Goal: Check status

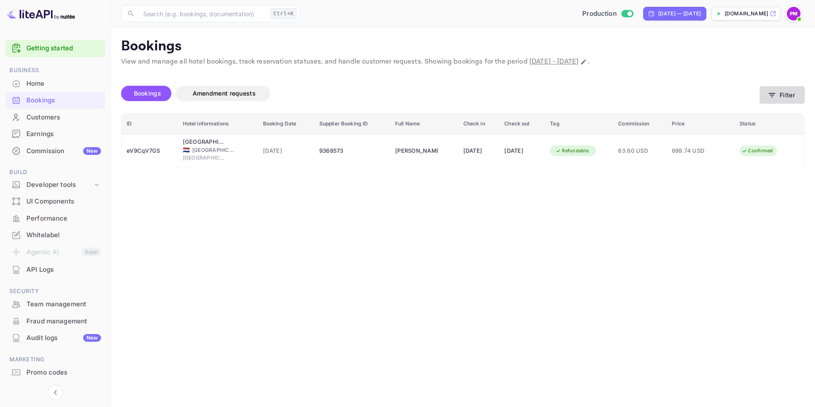
click at [784, 95] on button "Filter" at bounding box center [782, 94] width 45 height 17
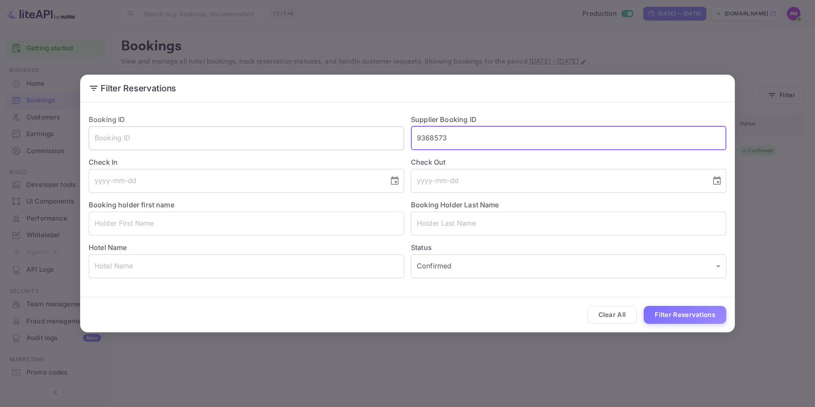
drag, startPoint x: 419, startPoint y: 140, endPoint x: 392, endPoint y: 140, distance: 26.4
click at [392, 140] on div "Booking ID ​ Supplier Booking ID 9368573 ​ Check In ​ Check Out ​ Booking holde…" at bounding box center [404, 192] width 644 height 170
paste input "102547"
type input "9102547"
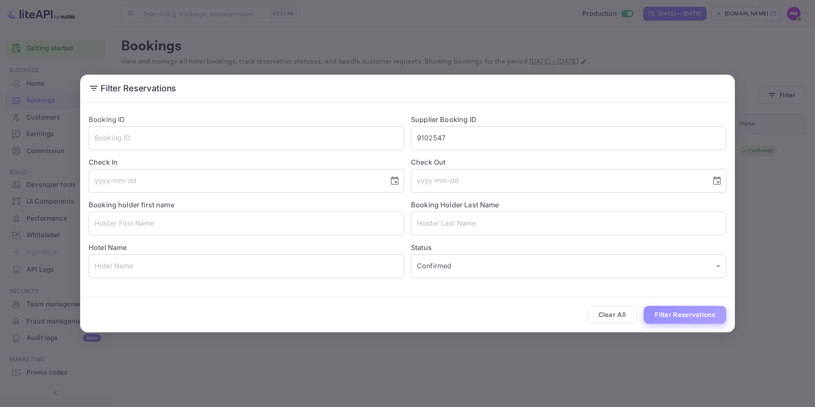
click at [669, 313] on button "Filter Reservations" at bounding box center [685, 315] width 83 height 18
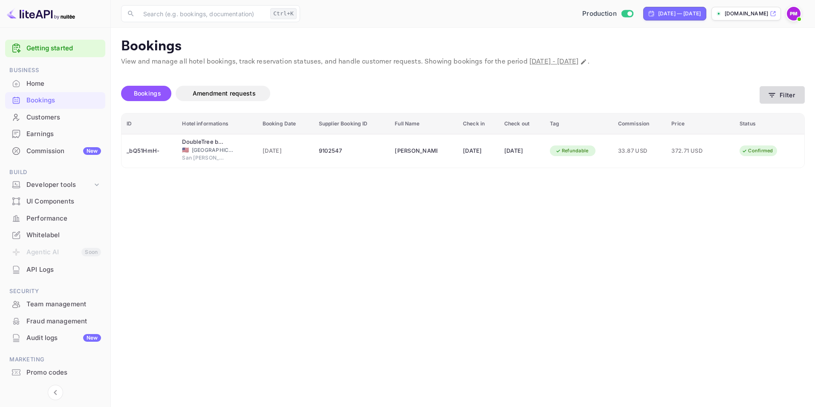
click at [770, 93] on icon "button" at bounding box center [772, 95] width 6 height 4
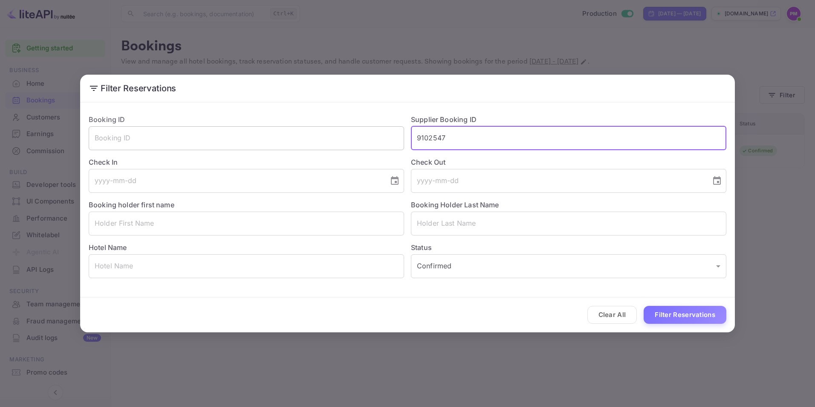
drag, startPoint x: 450, startPoint y: 139, endPoint x: 402, endPoint y: 139, distance: 48.6
click at [402, 139] on div "Booking ID ​ Supplier Booking ID 9102547 ​ Check In ​ Check Out ​ Booking holde…" at bounding box center [404, 192] width 644 height 170
paste input "015675"
type input "9015675"
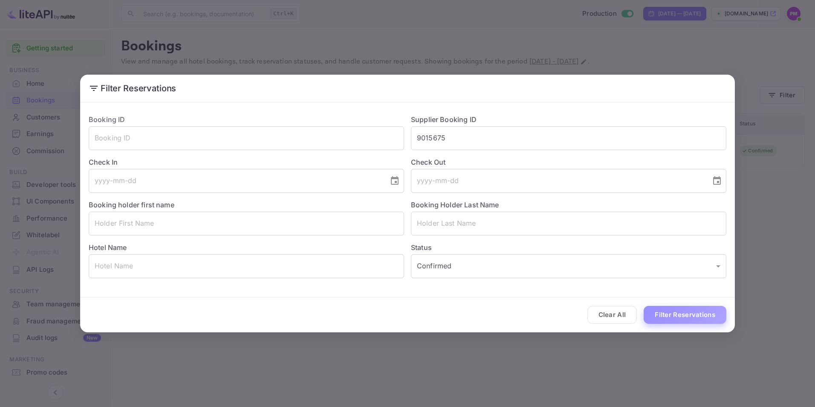
click at [699, 320] on button "Filter Reservations" at bounding box center [685, 315] width 83 height 18
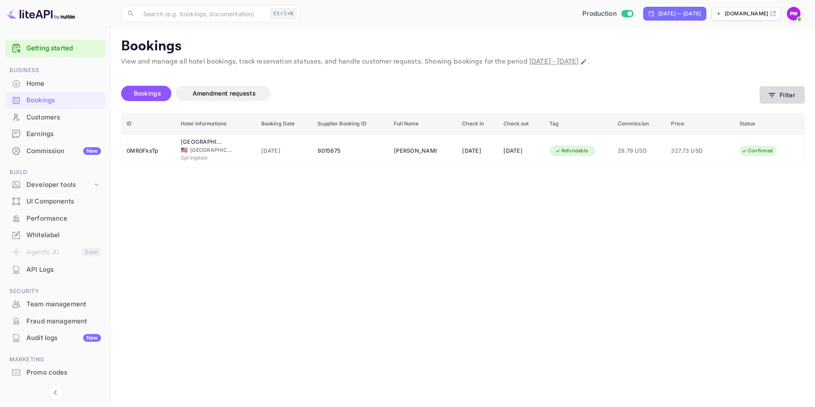
click at [787, 95] on button "Filter" at bounding box center [782, 94] width 45 height 17
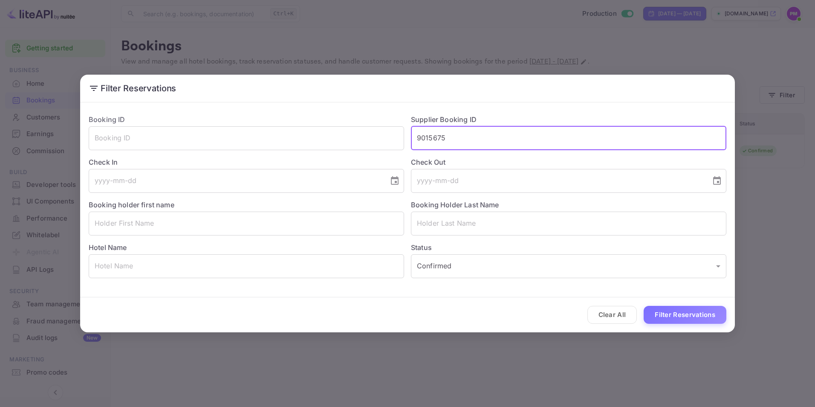
drag, startPoint x: 461, startPoint y: 132, endPoint x: 406, endPoint y: 137, distance: 55.6
click at [406, 137] on div "Supplier Booking ID 9015675 ​" at bounding box center [565, 128] width 322 height 43
paste input "8132060"
type input "8132060"
click at [702, 315] on button "Filter Reservations" at bounding box center [685, 315] width 83 height 18
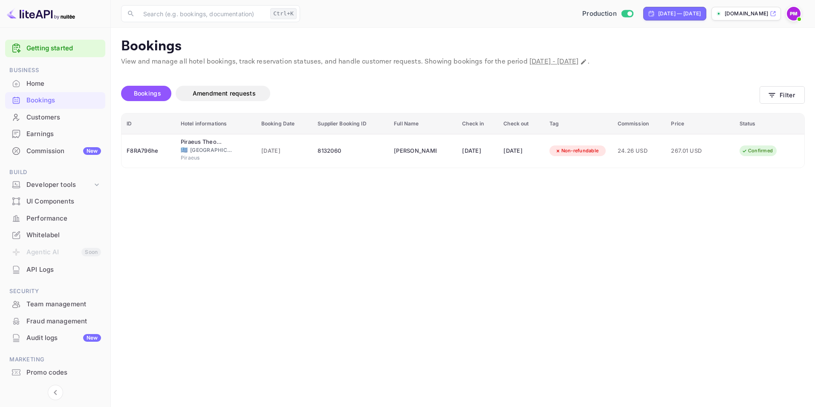
click at [675, 225] on main "Bookings View and manage all hotel bookings, track reservation statuses, and ha…" at bounding box center [463, 217] width 704 height 379
click at [705, 304] on main "Bookings View and manage all hotel bookings, track reservation statuses, and ha…" at bounding box center [463, 217] width 704 height 379
click at [142, 90] on span "Bookings" at bounding box center [147, 93] width 27 height 7
click at [786, 93] on button "Filter" at bounding box center [782, 94] width 45 height 17
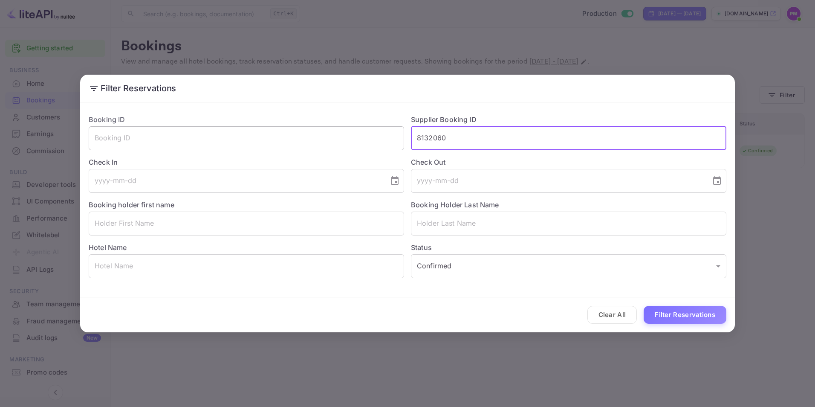
drag, startPoint x: 447, startPoint y: 137, endPoint x: 393, endPoint y: 138, distance: 54.1
click at [393, 138] on div "Booking ID ​ Supplier Booking ID 8132060 ​ Check In ​ Check Out ​ Booking holde…" at bounding box center [404, 192] width 644 height 170
click at [671, 312] on button "Filter Reservations" at bounding box center [685, 315] width 83 height 18
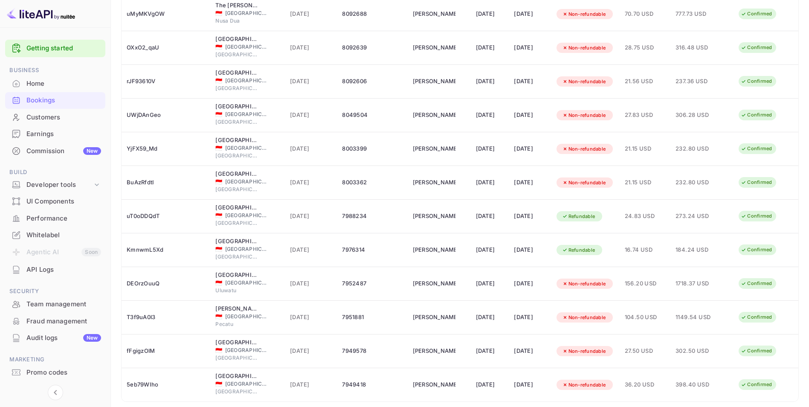
scroll to position [1447, 0]
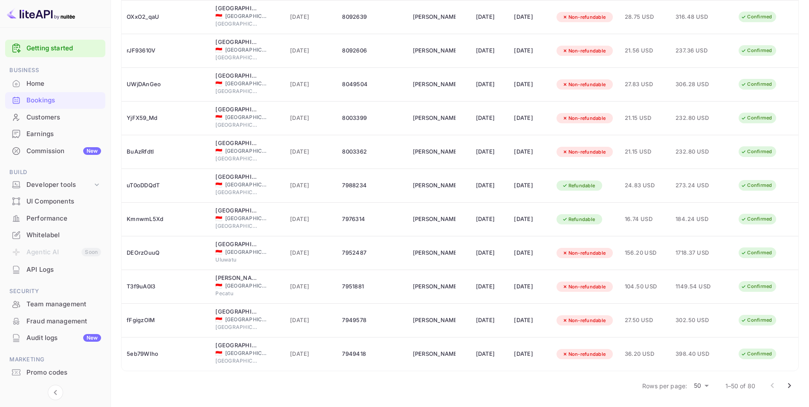
click at [785, 386] on icon "Go to next page" at bounding box center [789, 385] width 10 height 10
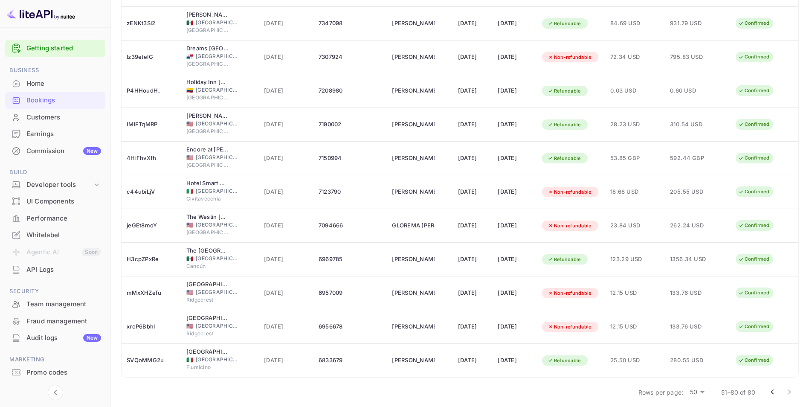
scroll to position [774, 0]
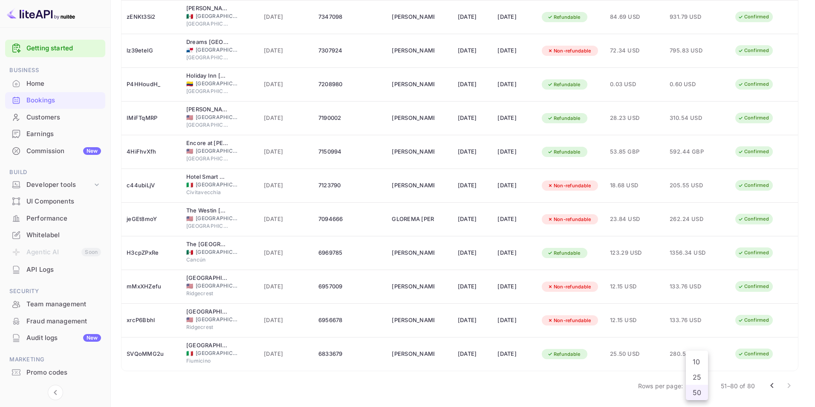
click at [787, 362] on div at bounding box center [407, 203] width 815 height 407
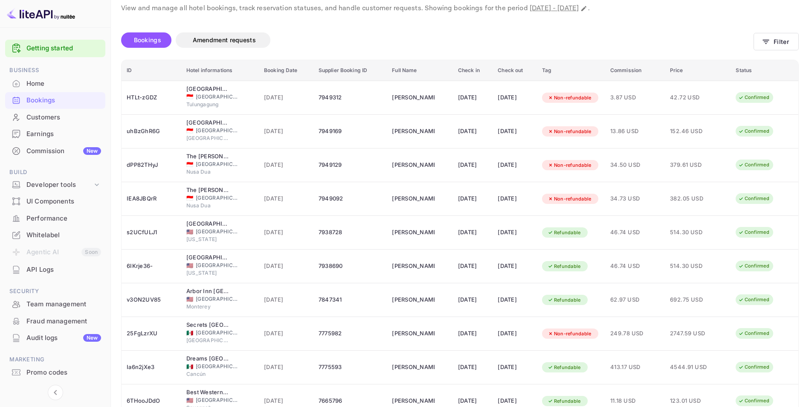
scroll to position [35, 0]
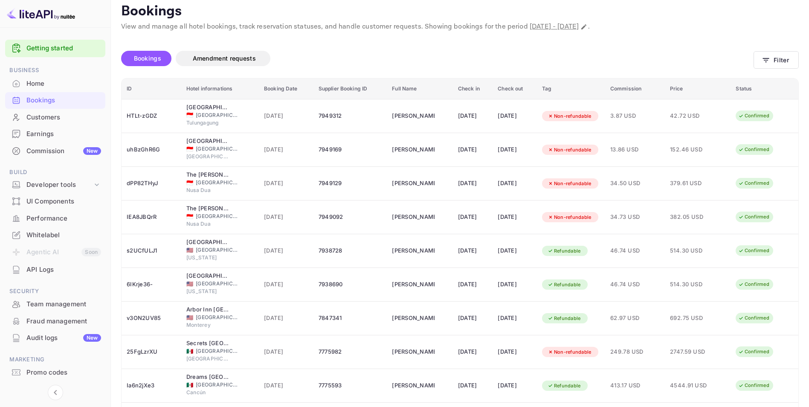
click at [456, 87] on th "Check in" at bounding box center [473, 88] width 40 height 21
